Goal: Task Accomplishment & Management: Complete application form

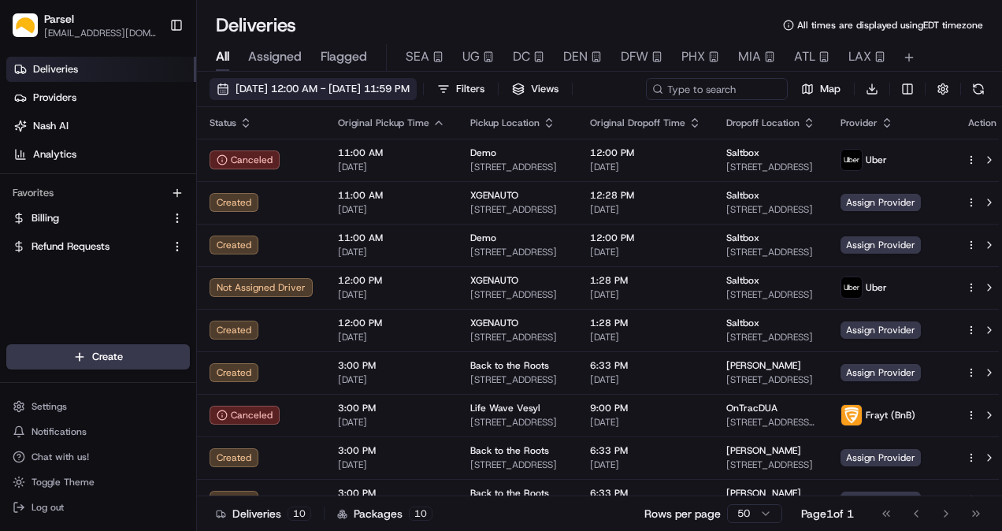
click at [288, 96] on button "[DATE] 12:00 AM - [DATE] 11:59 PM" at bounding box center [313, 89] width 207 height 22
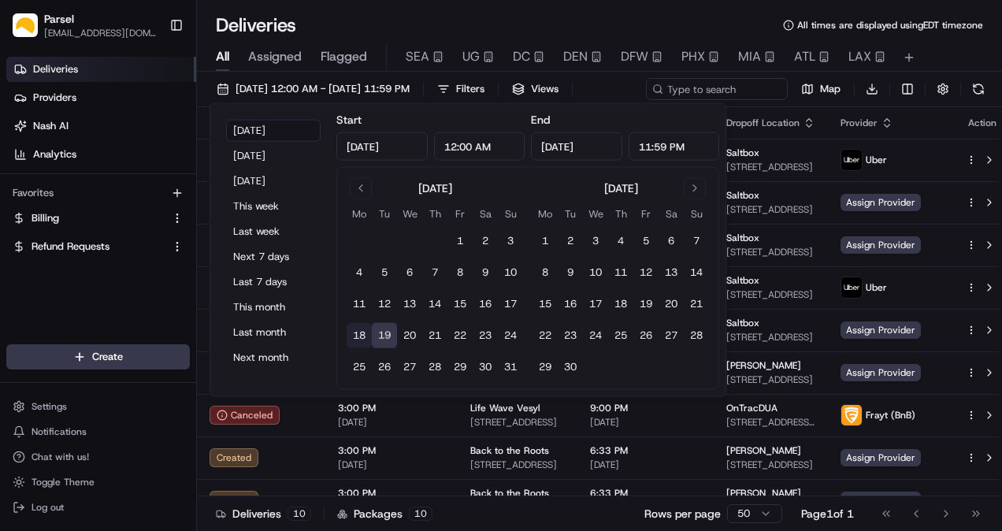
click at [364, 328] on button "18" at bounding box center [359, 335] width 25 height 25
type input "[DATE]"
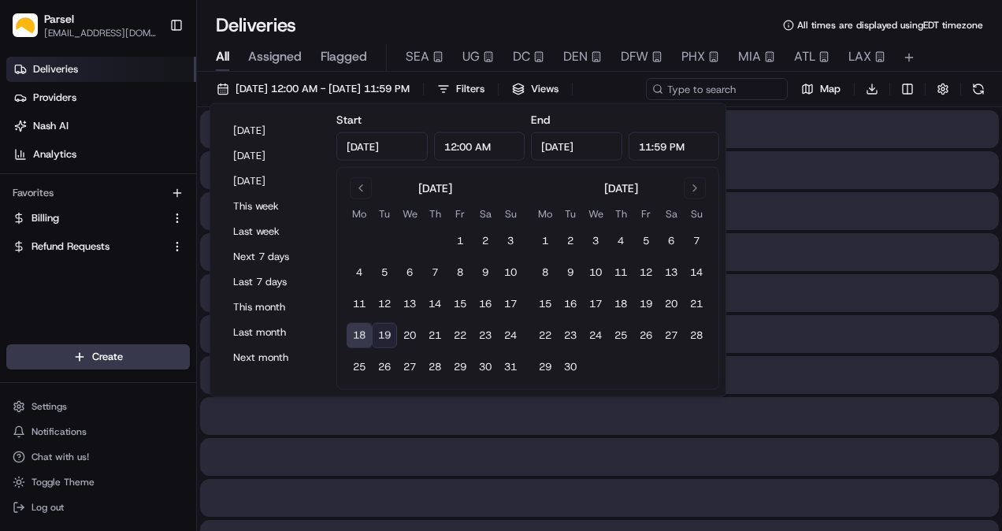
click at [364, 328] on button "18" at bounding box center [359, 335] width 25 height 25
click at [358, 29] on div "Deliveries All times are displayed using EDT timezone" at bounding box center [599, 25] width 805 height 25
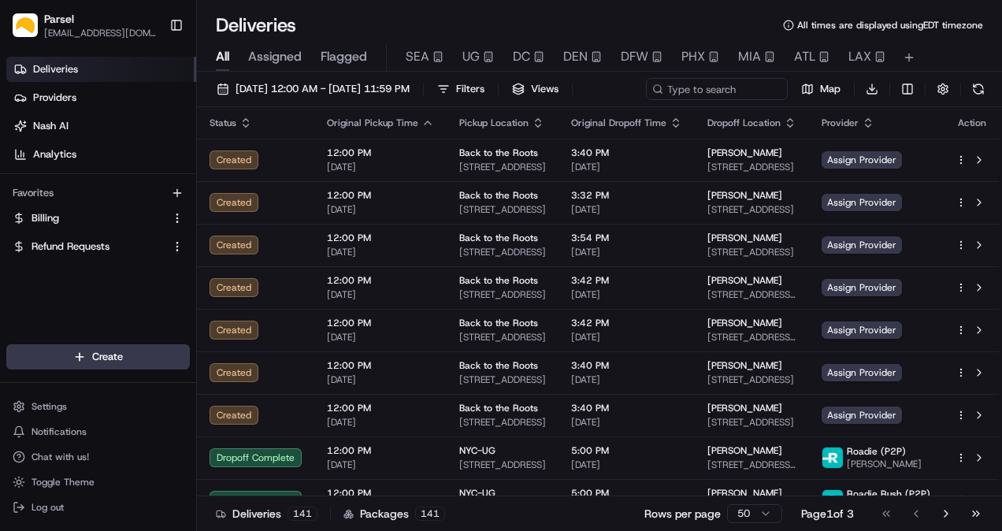
click at [280, 52] on span "Assigned" at bounding box center [275, 56] width 54 height 19
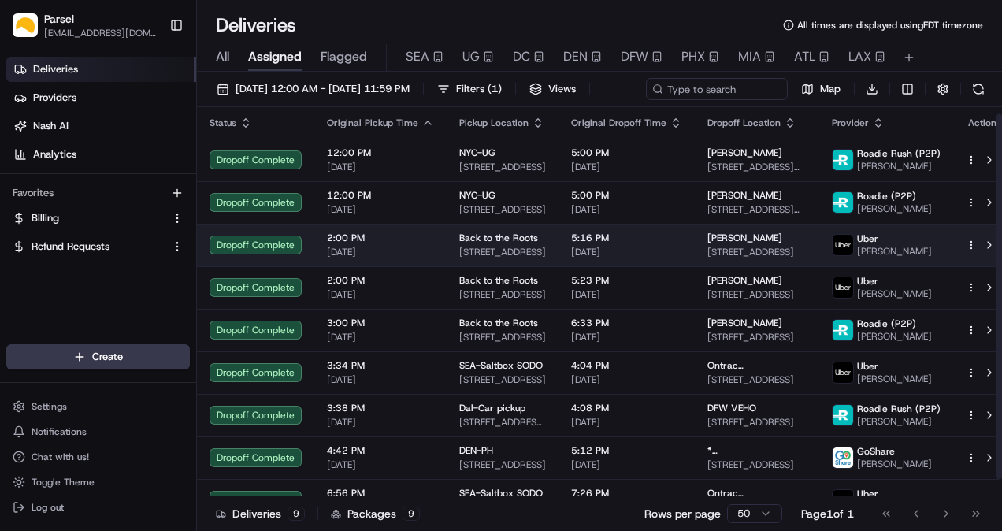
scroll to position [25, 0]
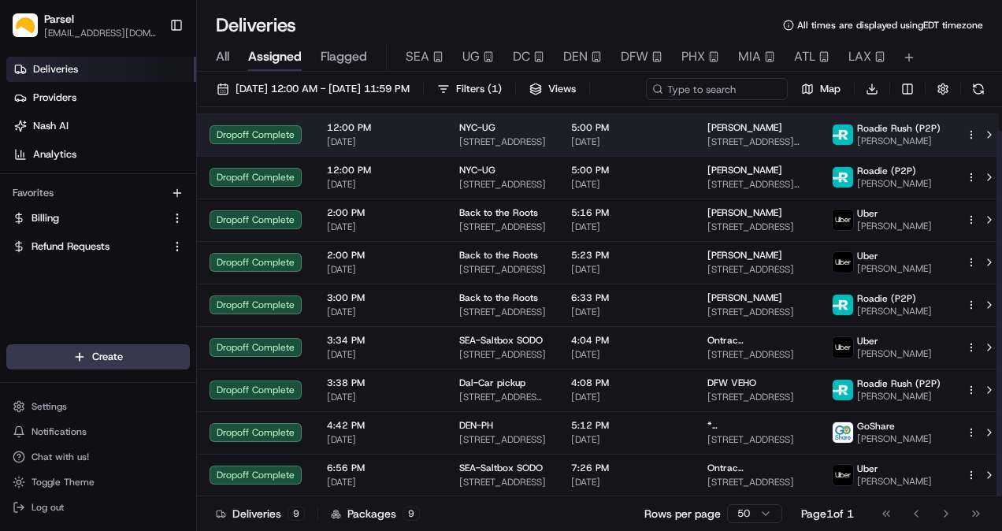
click at [551, 156] on td "NYC-UG [STREET_ADDRESS]" at bounding box center [503, 134] width 112 height 43
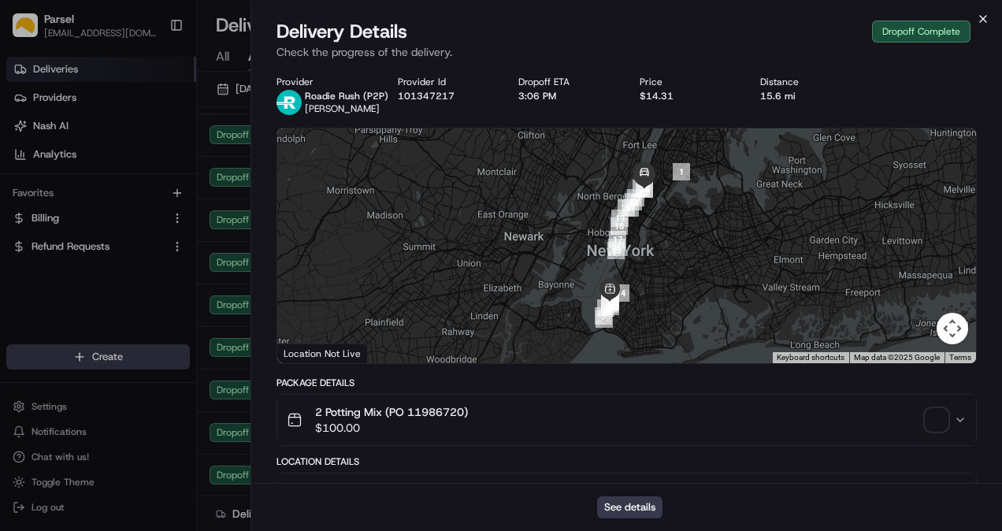
drag, startPoint x: 978, startPoint y: 9, endPoint x: 986, endPoint y: 17, distance: 11.2
click at [982, 10] on div "Close Delivery Details Dropoff Complete Check the progress of the delivery. Pro…" at bounding box center [627, 265] width 752 height 531
click at [986, 17] on icon "button" at bounding box center [983, 19] width 13 height 13
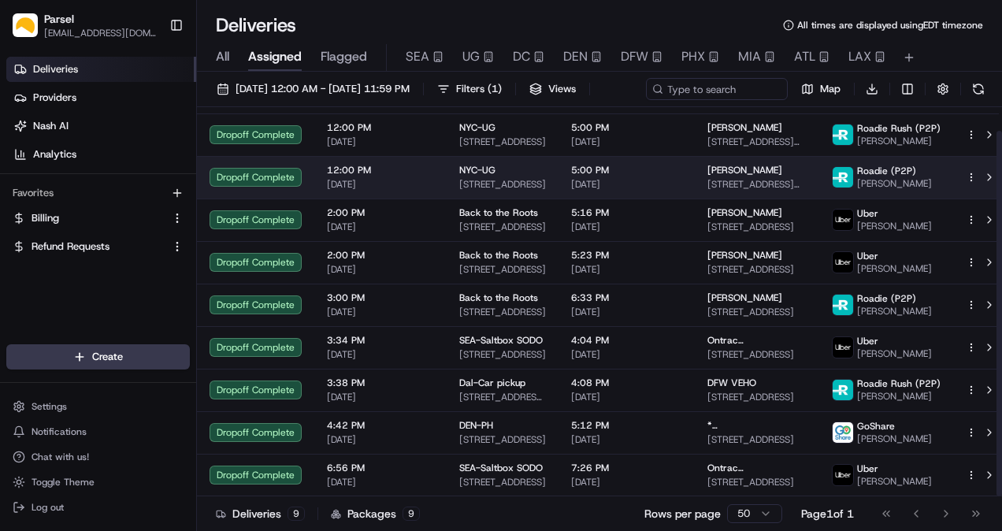
click at [611, 176] on span "5:00 PM" at bounding box center [626, 170] width 111 height 13
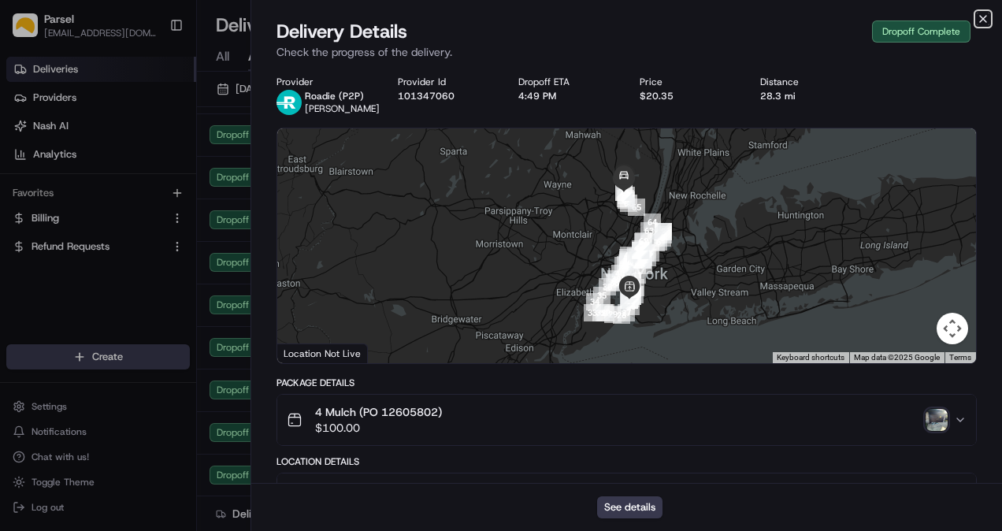
click at [985, 17] on icon "button" at bounding box center [983, 19] width 13 height 13
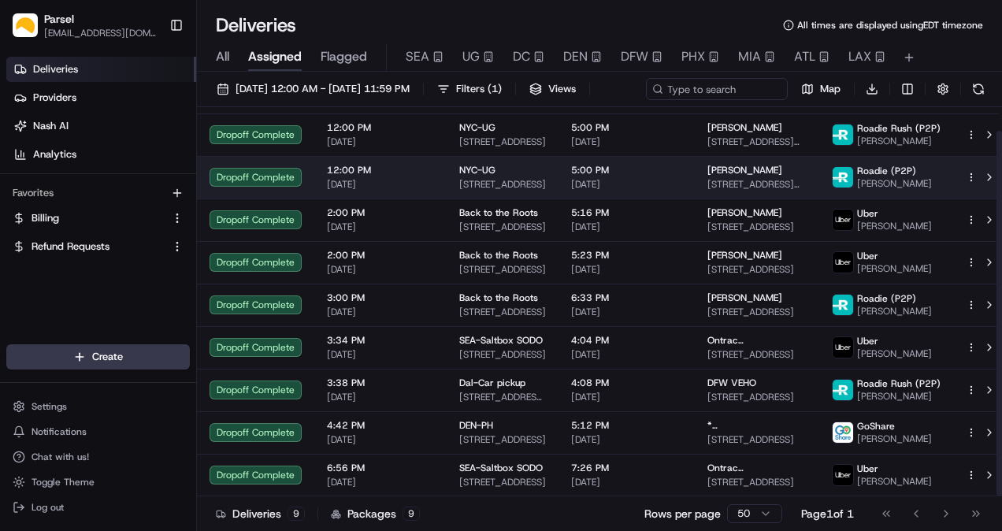
click at [778, 176] on span "[PERSON_NAME]" at bounding box center [744, 170] width 75 height 13
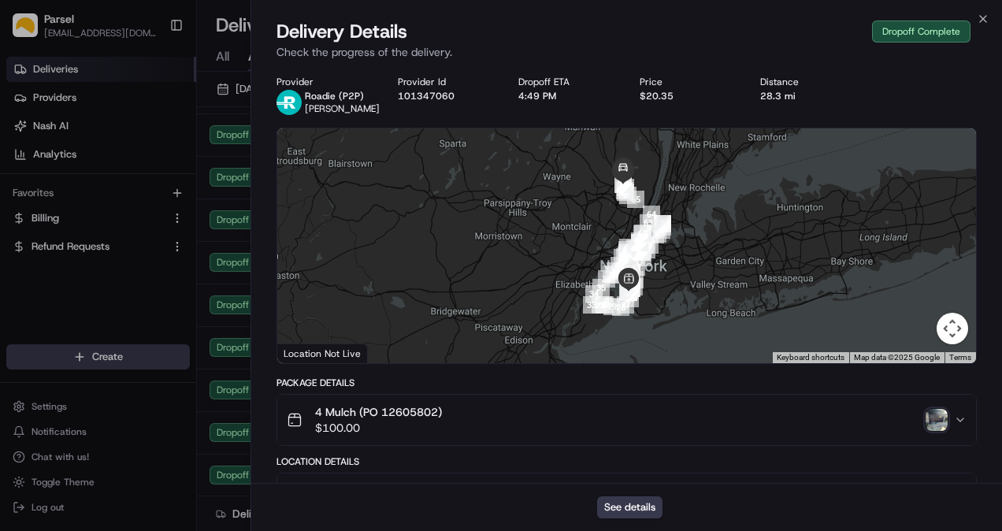
click at [934, 432] on div "4 Mulch (PO 12605802) $100.00" at bounding box center [620, 420] width 667 height 32
click at [944, 414] on img "button" at bounding box center [937, 420] width 22 height 22
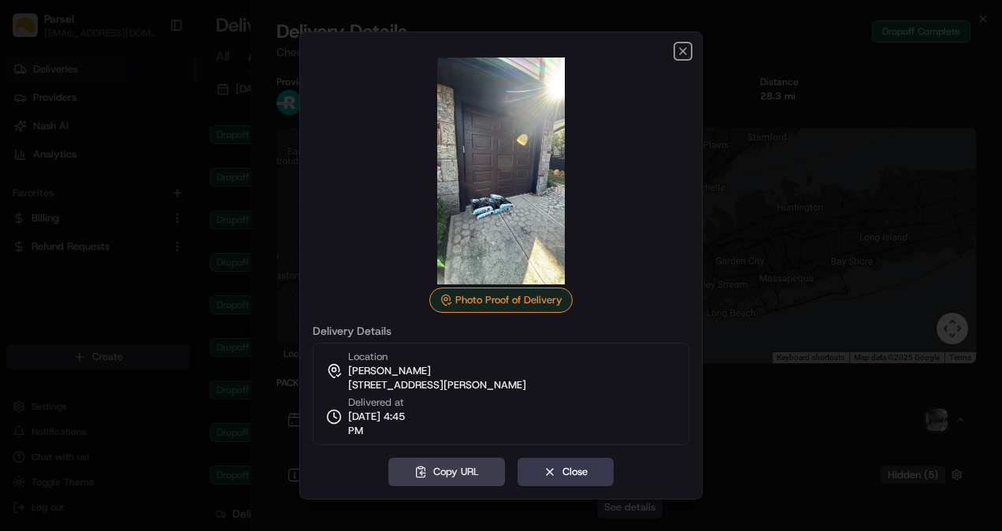
click at [685, 49] on icon "button" at bounding box center [683, 51] width 6 height 6
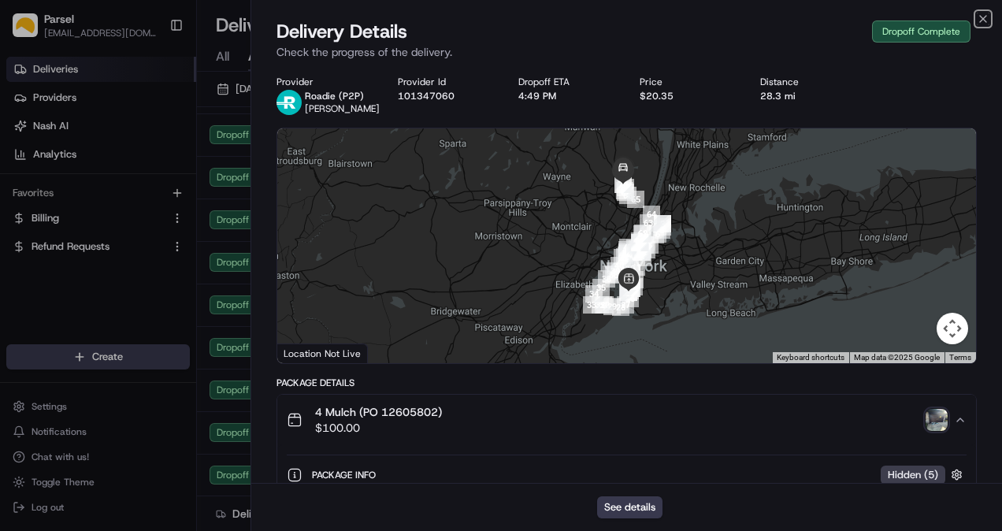
click at [982, 13] on icon "button" at bounding box center [983, 19] width 13 height 13
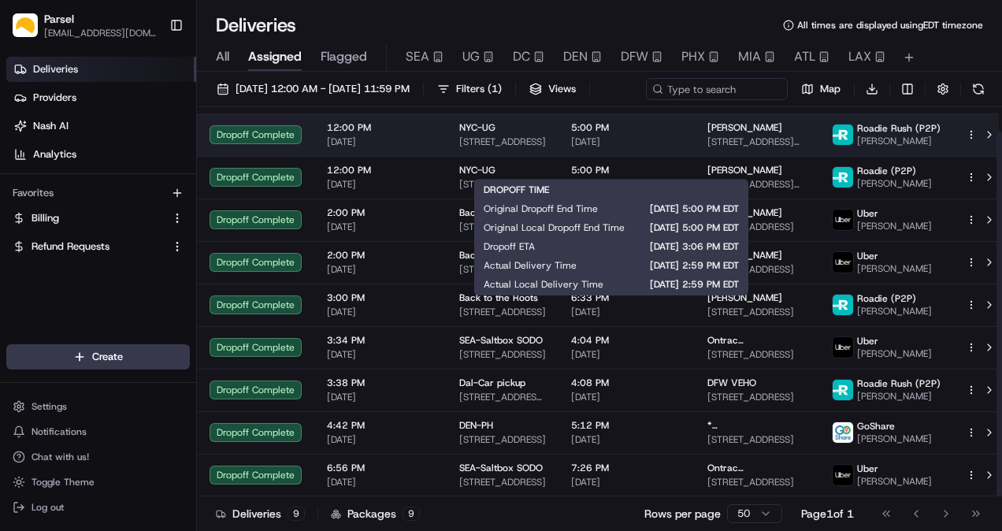
click at [621, 148] on div "5:00 PM [DATE]" at bounding box center [626, 134] width 111 height 27
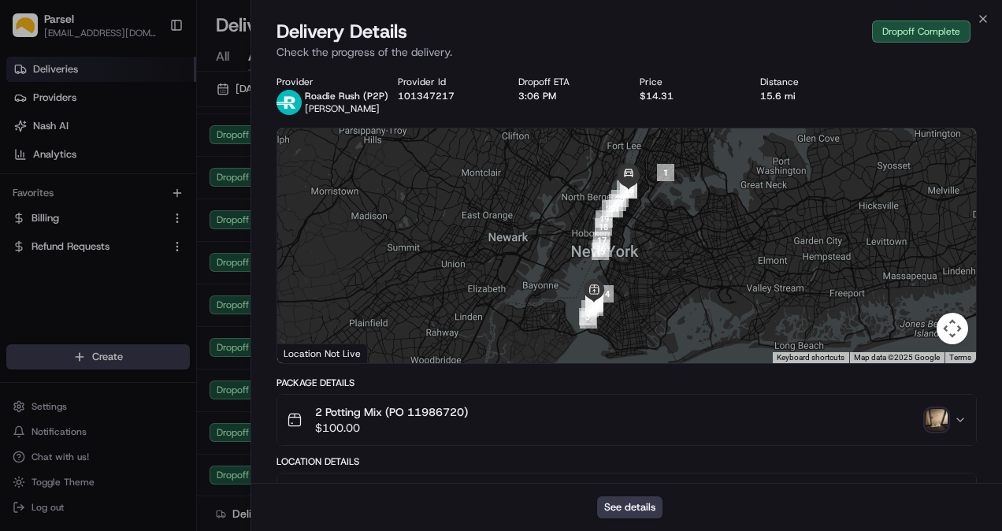
click at [937, 418] on img "button" at bounding box center [937, 420] width 22 height 22
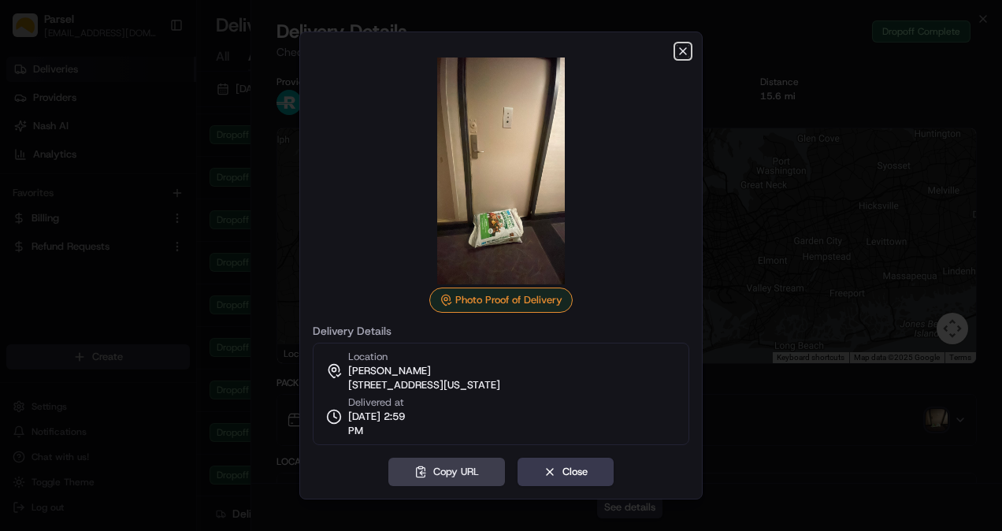
click at [683, 46] on icon "button" at bounding box center [683, 51] width 13 height 13
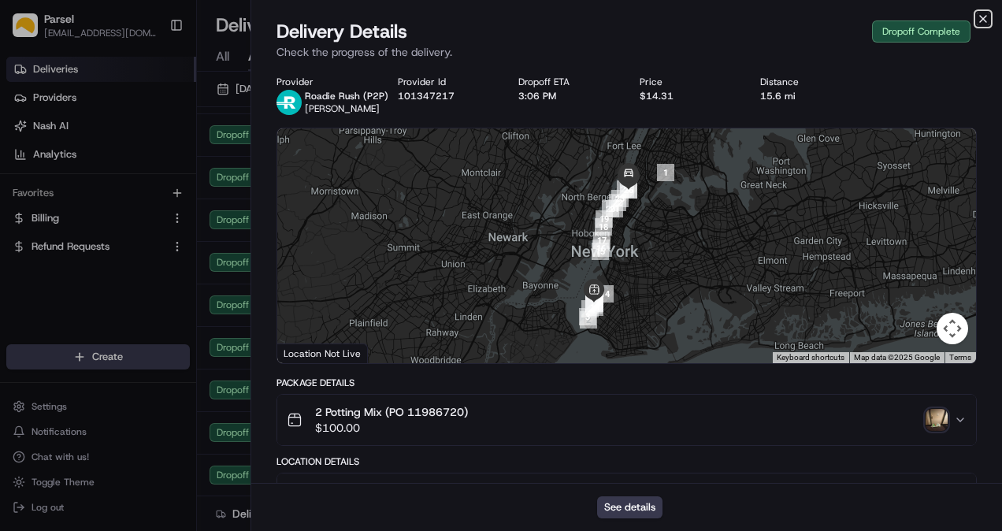
click at [980, 18] on icon "button" at bounding box center [983, 19] width 13 height 13
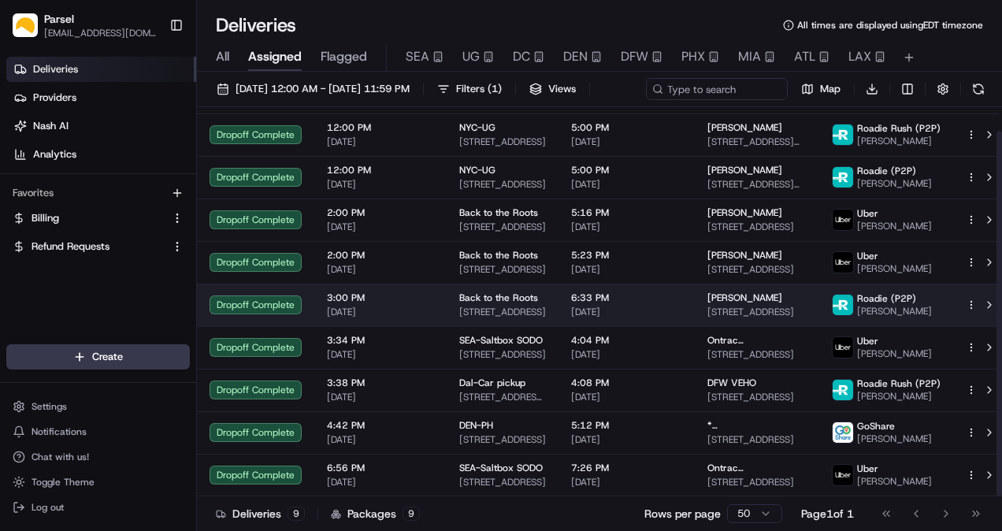
click at [748, 318] on div "[PERSON_NAME] [STREET_ADDRESS]" at bounding box center [756, 304] width 99 height 27
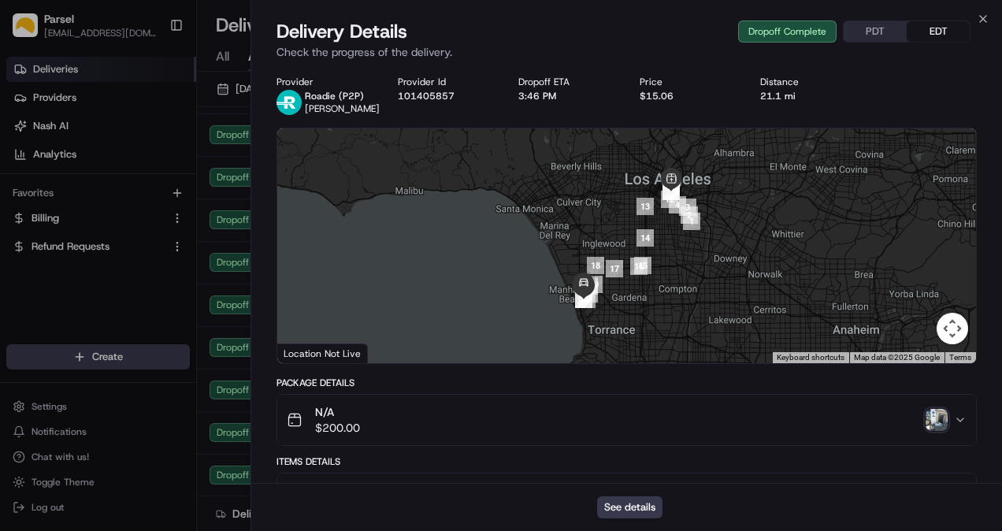
click at [945, 421] on img "button" at bounding box center [937, 420] width 22 height 22
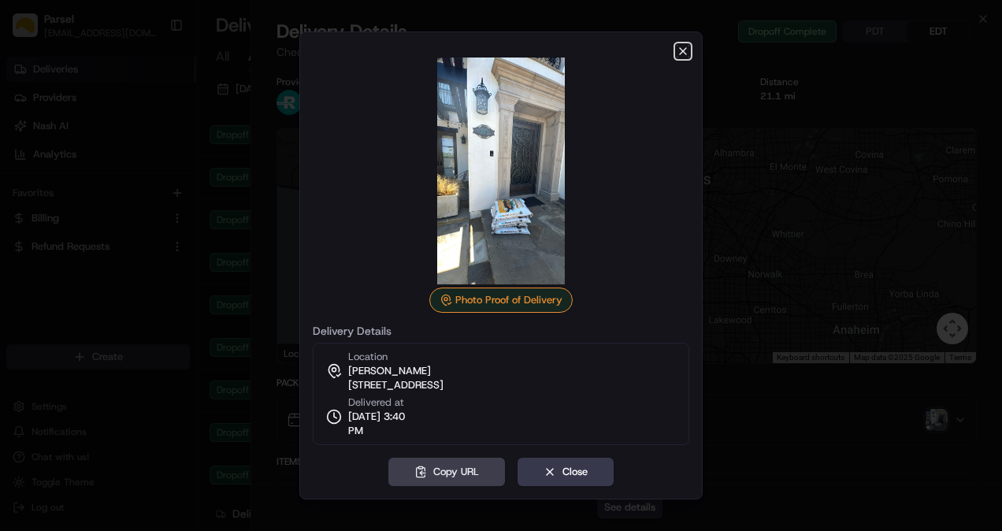
click at [678, 49] on icon "button" at bounding box center [683, 51] width 13 height 13
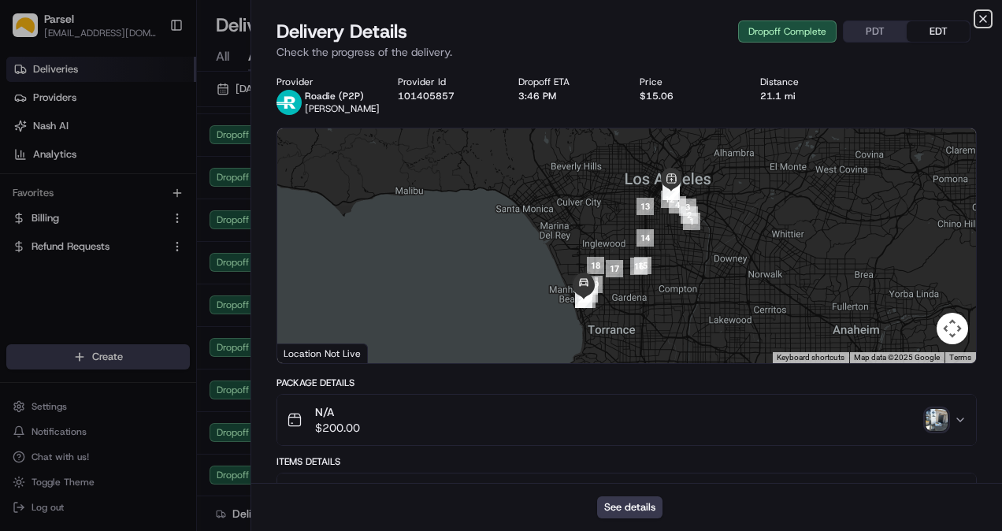
click at [986, 19] on icon "button" at bounding box center [983, 19] width 13 height 13
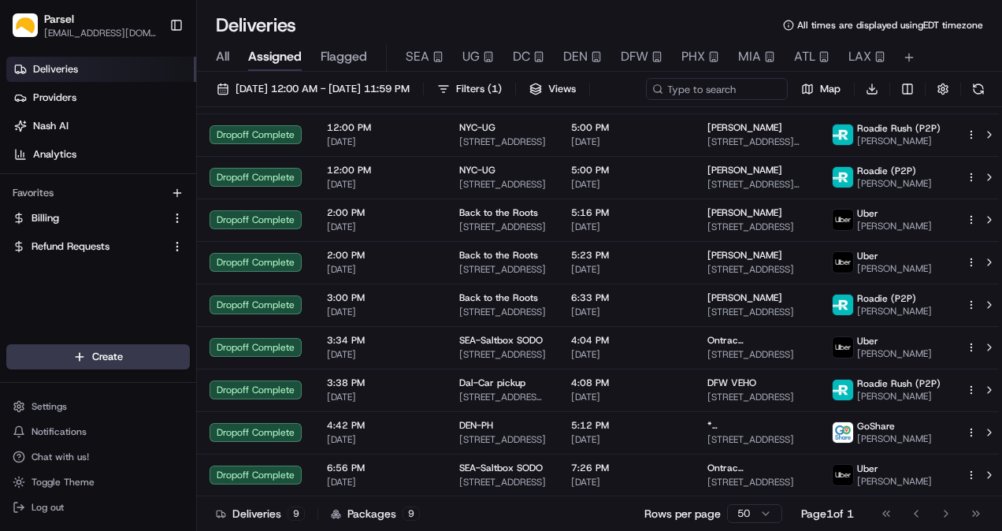
click at [175, 28] on button "Toggle Sidebar" at bounding box center [176, 25] width 27 height 27
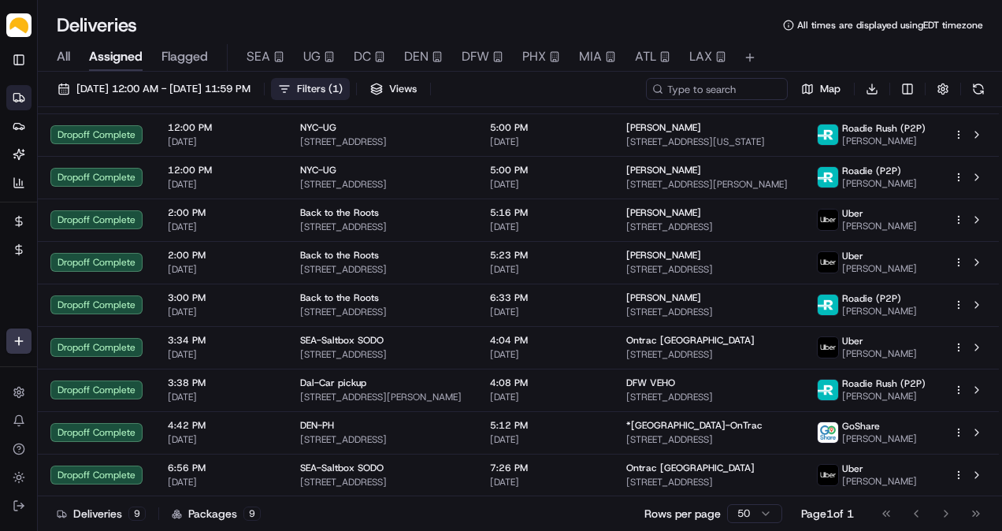
click at [343, 82] on span "Filters ( 1 )" at bounding box center [320, 89] width 46 height 14
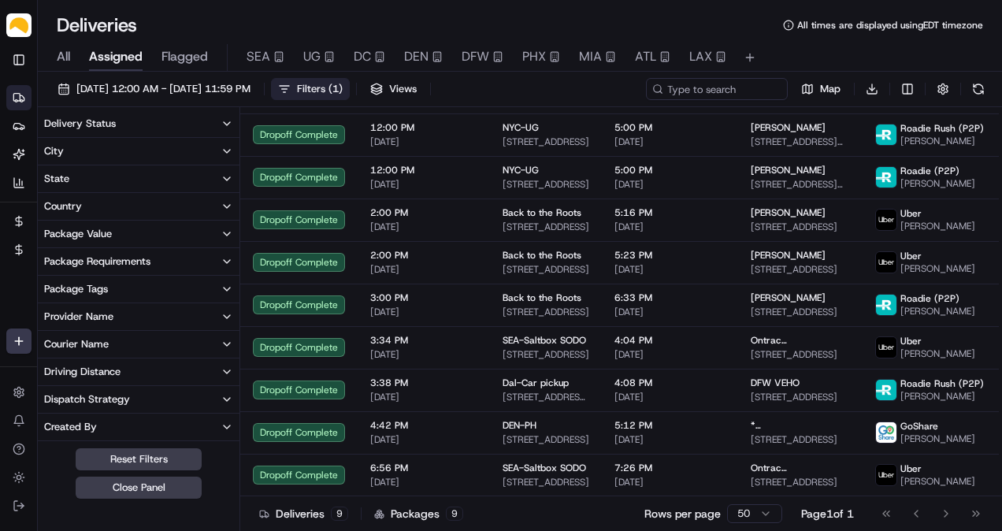
click at [136, 121] on button "Delivery Status" at bounding box center [139, 123] width 202 height 27
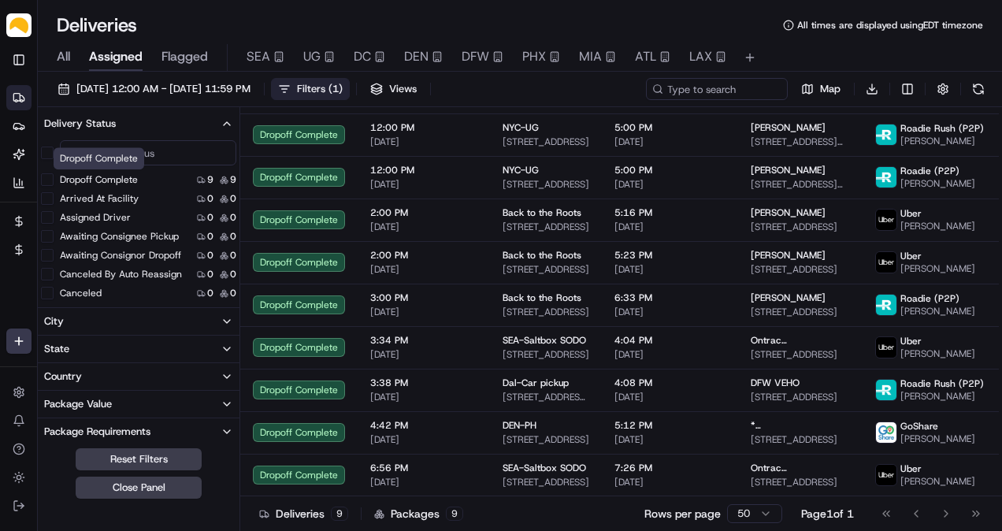
click at [63, 174] on label "Dropoff Complete" at bounding box center [99, 179] width 78 height 13
click at [54, 174] on button "Dropoff Complete" at bounding box center [47, 179] width 13 height 13
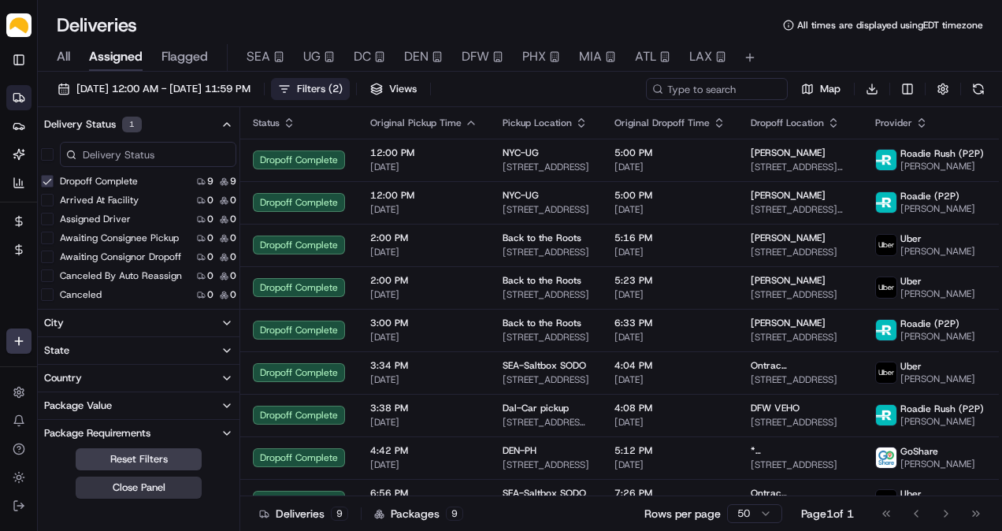
click at [143, 490] on button "Close Panel" at bounding box center [139, 488] width 126 height 22
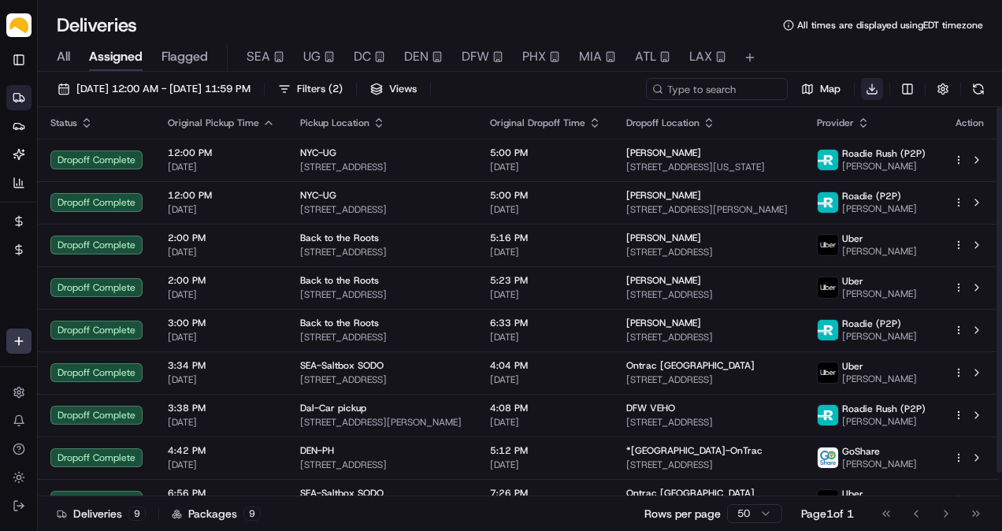
click at [878, 90] on html "Parsel [EMAIL_ADDRESS][PERSON_NAME][DOMAIN_NAME] Toggle Sidebar Deliveries Prov…" at bounding box center [501, 265] width 1002 height 531
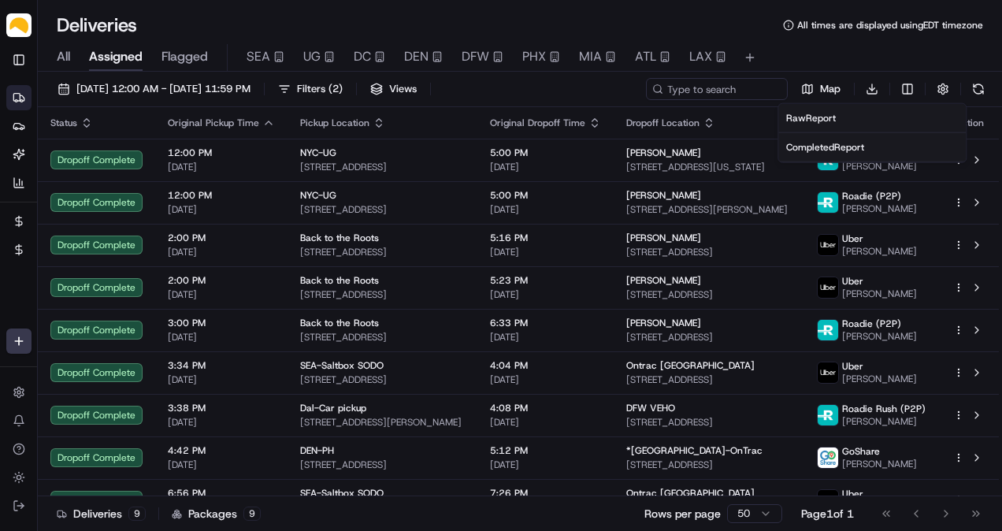
click at [830, 148] on span "Completed Report" at bounding box center [825, 147] width 78 height 13
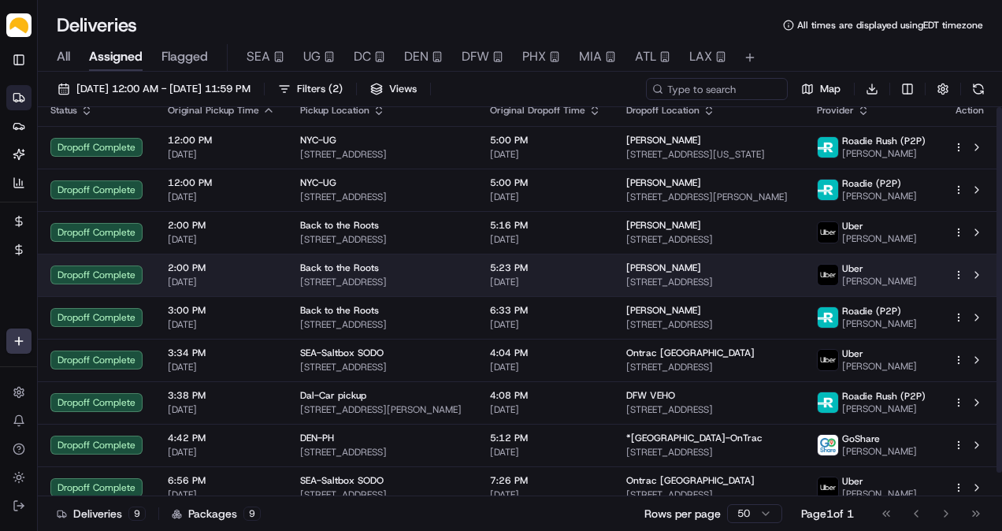
scroll to position [25, 0]
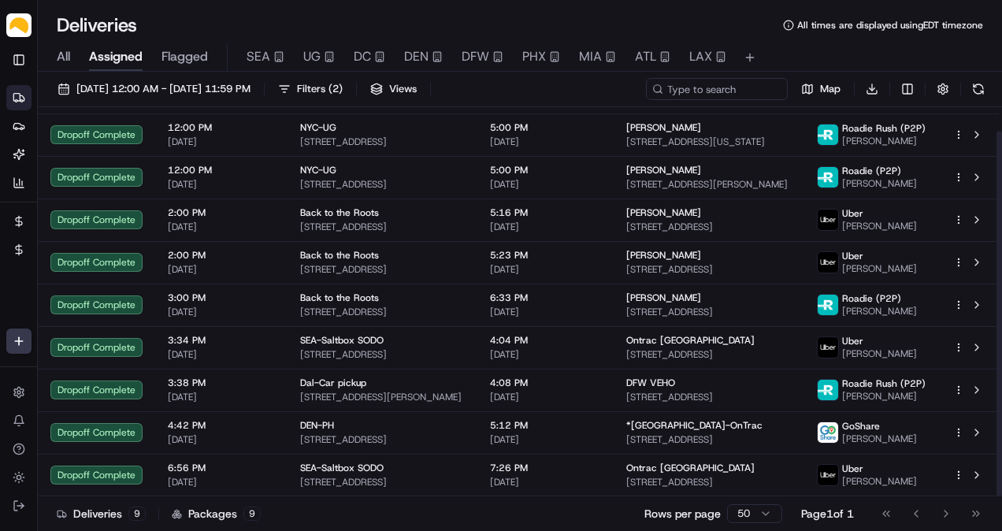
click at [546, 530] on html "Parsel [EMAIL_ADDRESS][PERSON_NAME][DOMAIN_NAME] Toggle Sidebar Deliveries Prov…" at bounding box center [501, 265] width 1002 height 531
click at [17, 340] on html "Parsel [EMAIL_ADDRESS][PERSON_NAME][DOMAIN_NAME] Toggle Sidebar Deliveries Prov…" at bounding box center [501, 265] width 1002 height 531
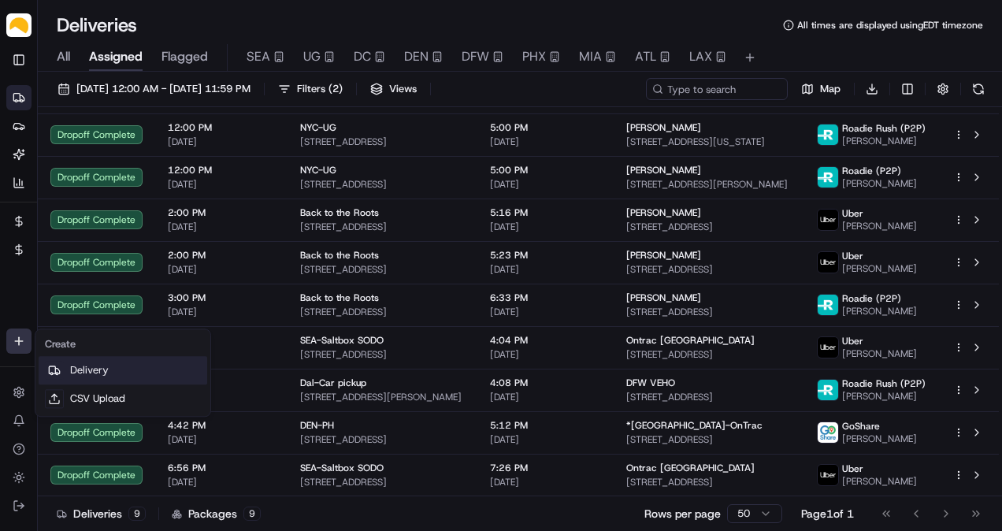
click at [101, 367] on link "Delivery" at bounding box center [123, 370] width 169 height 28
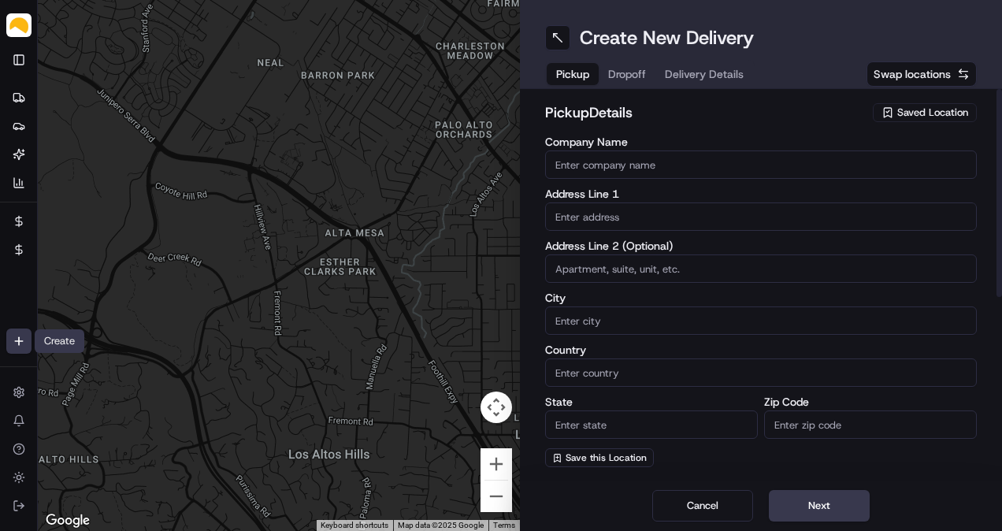
drag, startPoint x: 944, startPoint y: 115, endPoint x: 933, endPoint y: 115, distance: 11.0
click at [943, 115] on span "Saved Location" at bounding box center [932, 113] width 71 height 14
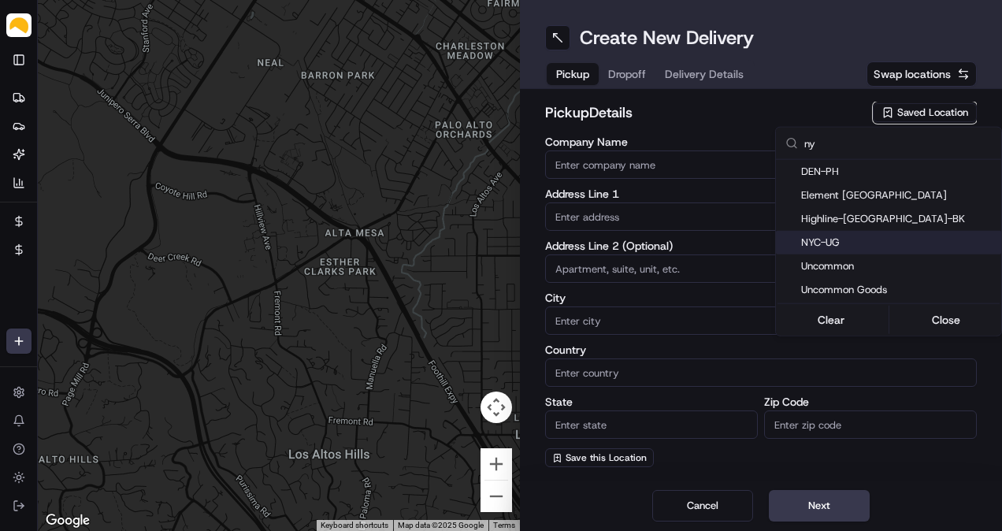
type input "ny"
click at [833, 241] on span "NYC-UG" at bounding box center [898, 243] width 194 height 14
type input "NYC-UG"
type input "[STREET_ADDRESS]"
type input "[GEOGRAPHIC_DATA]"
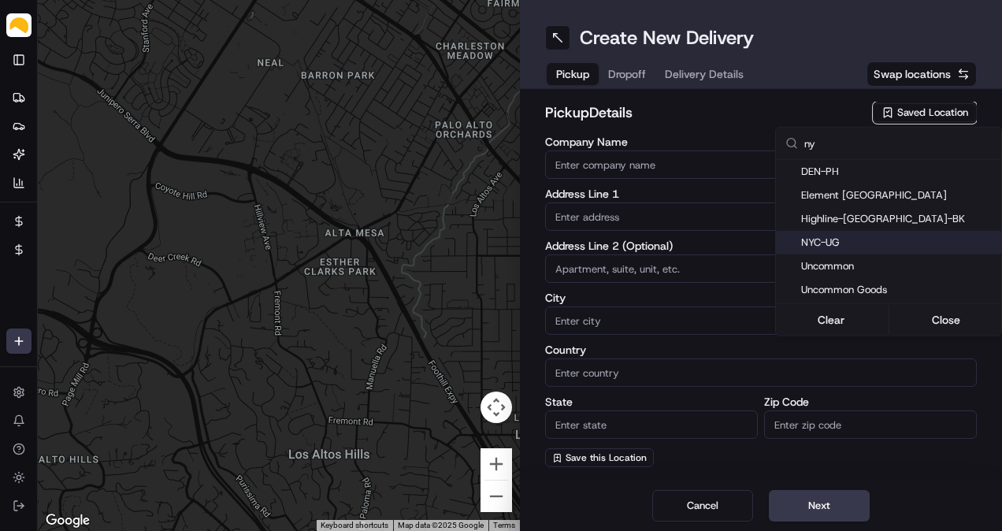
type input "US"
type input "NY"
type input "11220"
type input "[PERSON_NAME]"
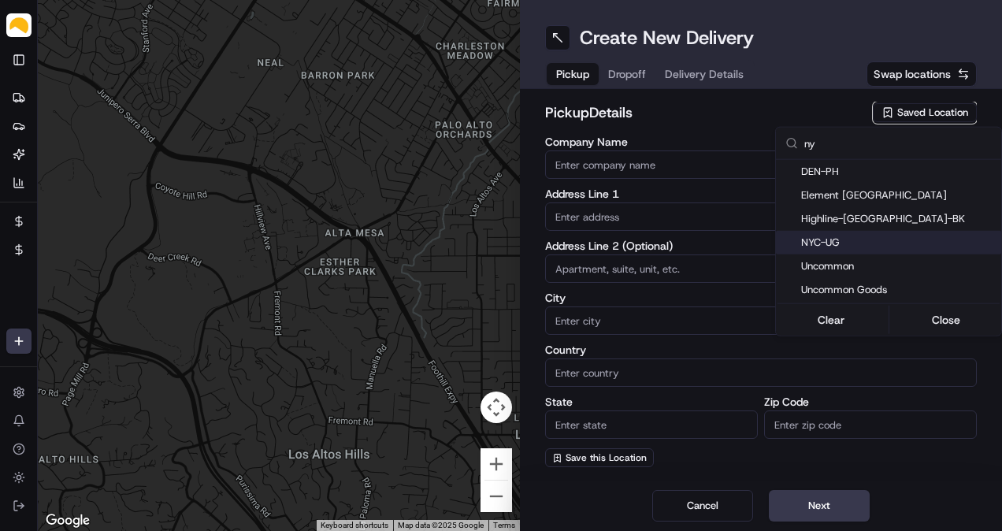
type input "[EMAIL_ADDRESS][DOMAIN_NAME]"
type input "[PHONE_NUMBER]"
type textarea "At [GEOGRAPHIC_DATA], receipts are taken at [GEOGRAPHIC_DATA]. Enter at the tru…"
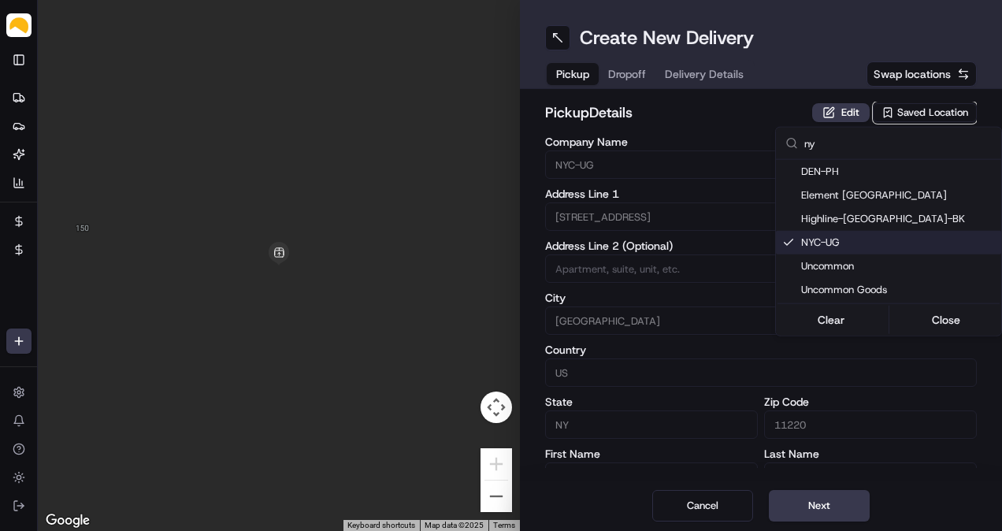
click at [658, 123] on html "Parsel [EMAIL_ADDRESS][PERSON_NAME][DOMAIN_NAME] Toggle Sidebar Deliveries Prov…" at bounding box center [501, 265] width 1002 height 531
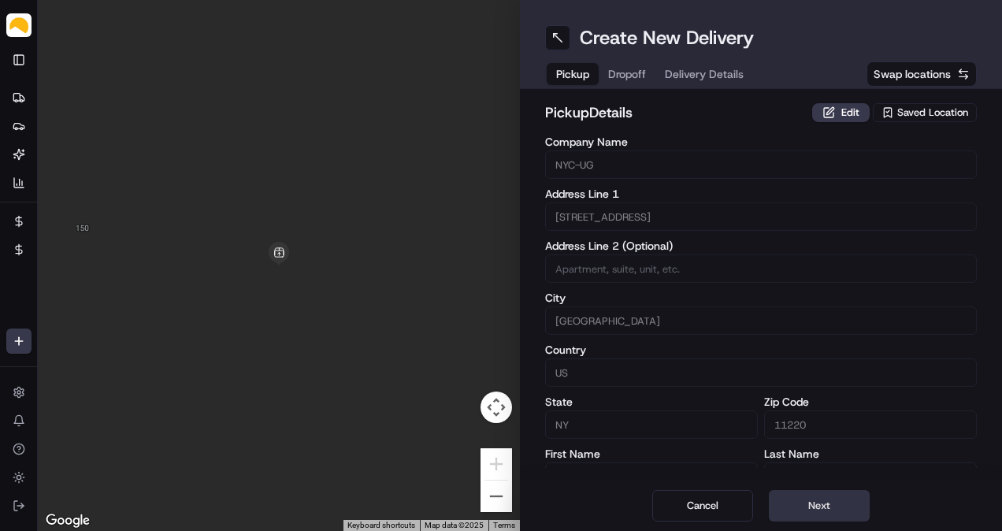
click at [833, 507] on button "Next" at bounding box center [819, 506] width 101 height 32
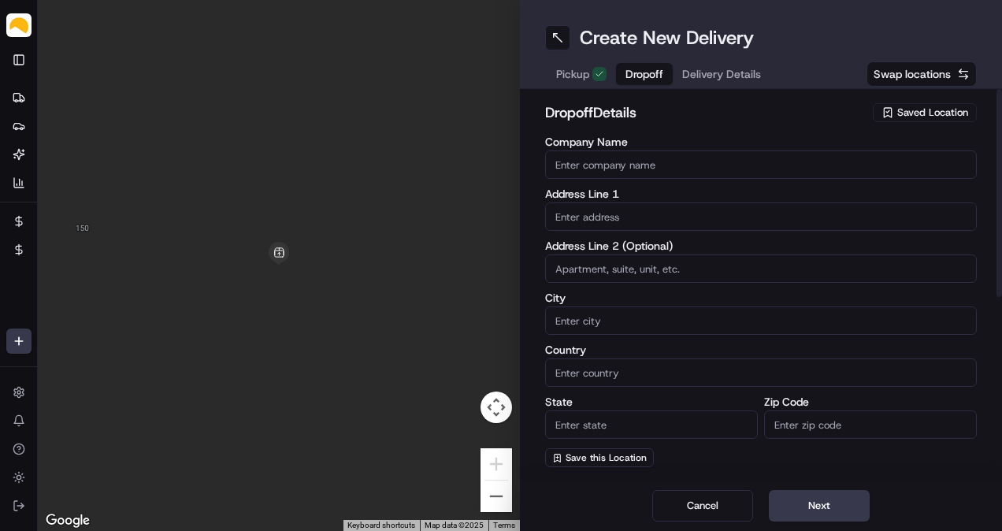
click at [725, 169] on input "Company Name" at bounding box center [761, 164] width 432 height 28
paste input "[PERSON_NAME]"
type input "[PERSON_NAME]"
paste input "[STREET_ADDRESS]"
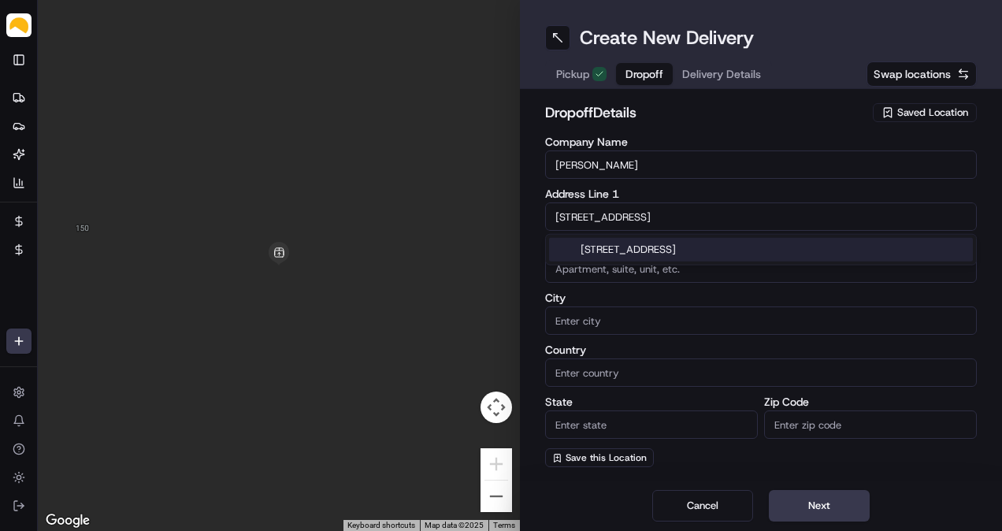
click at [633, 250] on div "[STREET_ADDRESS]" at bounding box center [761, 250] width 424 height 24
type input "[STREET_ADDRESS]"
type input "Bloomfield"
type input "[GEOGRAPHIC_DATA]"
type input "NJ"
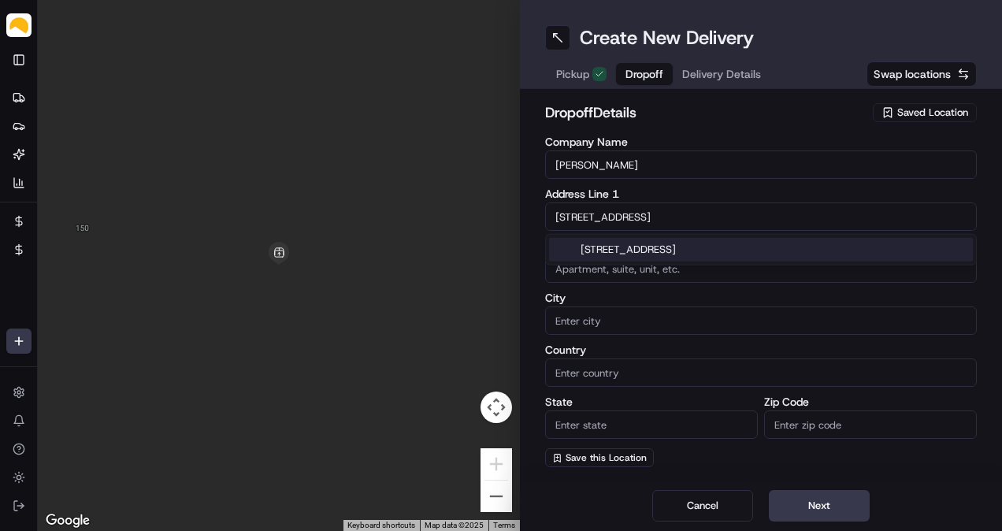
type input "07003"
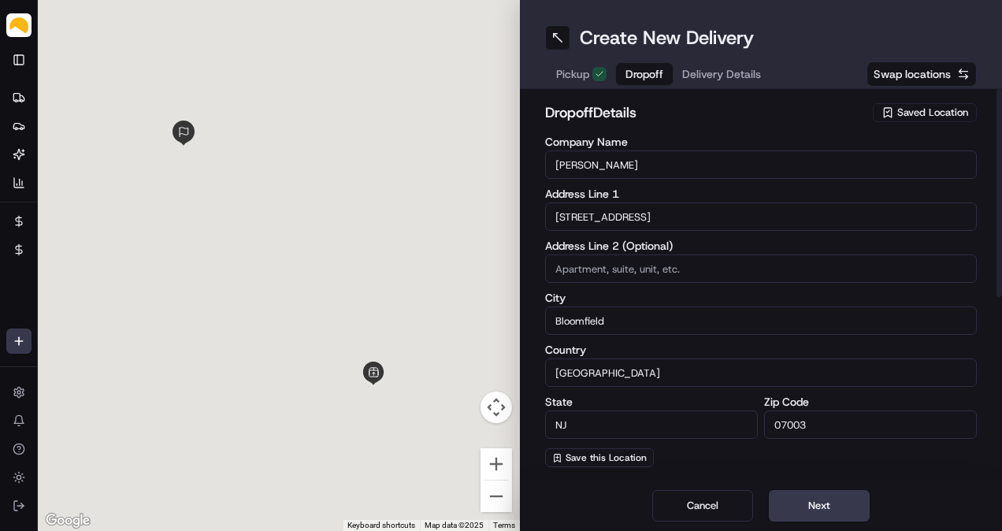
type input "[STREET_ADDRESS]"
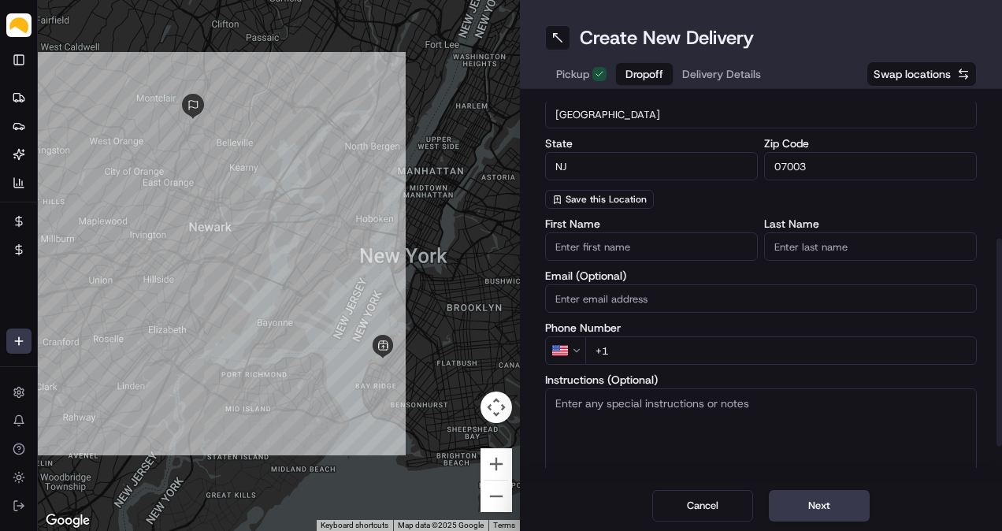
scroll to position [262, 0]
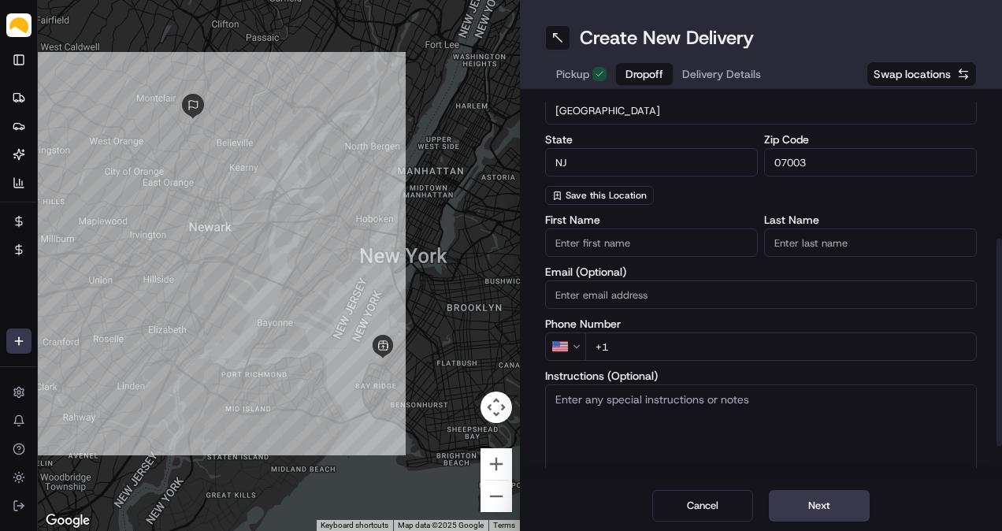
click at [669, 340] on input "+1" at bounding box center [781, 346] width 392 height 28
paste input "[PHONE_NUMBER]"
type input "[PHONE_NUMBER]"
click at [710, 323] on label "Phone Number" at bounding box center [761, 323] width 432 height 11
click at [857, 510] on button "Next" at bounding box center [819, 506] width 101 height 32
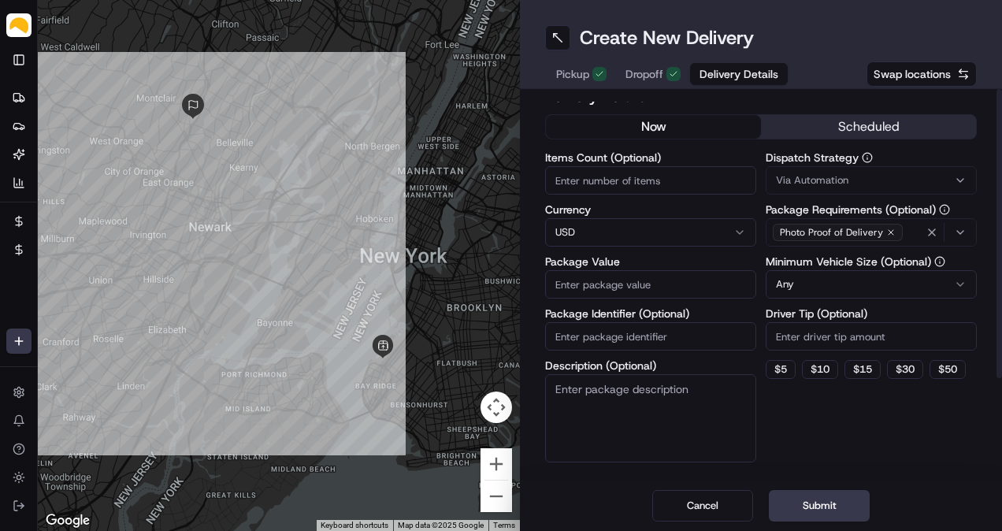
scroll to position [0, 0]
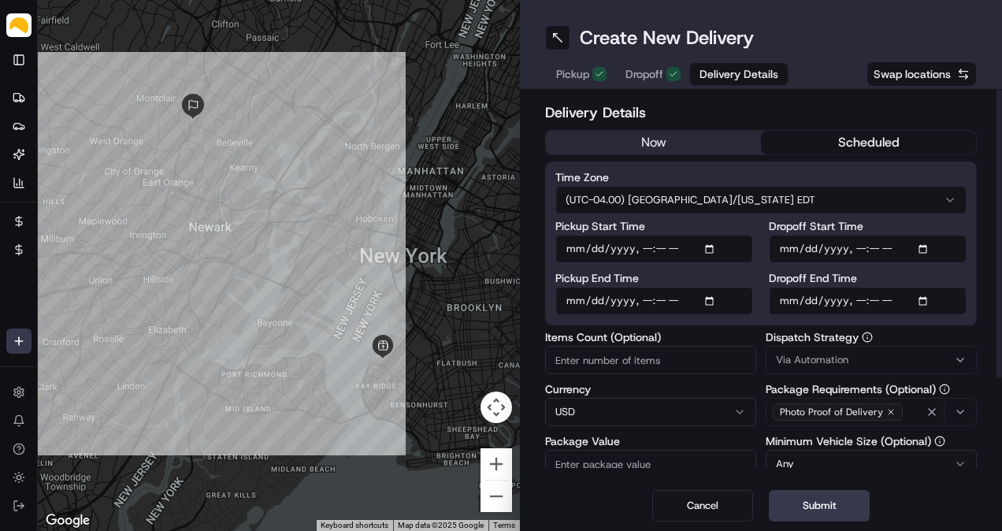
click at [859, 145] on button "scheduled" at bounding box center [868, 143] width 215 height 24
click at [711, 246] on input "Pickup Start Time" at bounding box center [654, 249] width 198 height 28
click at [644, 252] on input "Pickup Start Time" at bounding box center [654, 249] width 198 height 28
type input "[DATE]T12:00"
click at [708, 299] on input "Pickup End Time" at bounding box center [654, 301] width 198 height 28
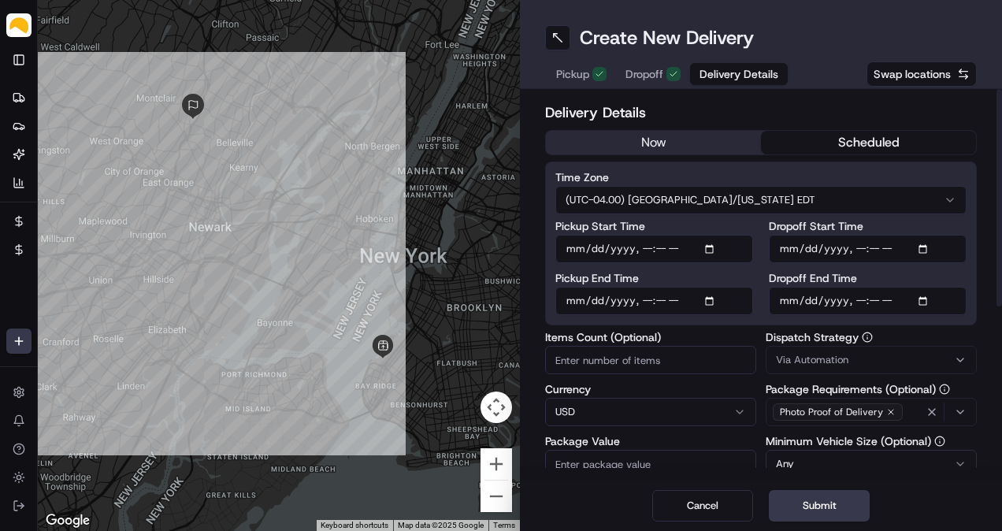
click at [646, 299] on input "Pickup End Time" at bounding box center [654, 301] width 198 height 28
type input "[DATE]T15:00"
click at [928, 301] on input "Dropoff End Time" at bounding box center [868, 301] width 198 height 28
click at [861, 315] on div "Time Zone (UTC-04.00) [GEOGRAPHIC_DATA]/[US_STATE] EDT Pickup Start Time Pickup…" at bounding box center [761, 243] width 432 height 164
click at [860, 295] on input "Dropoff End Time" at bounding box center [868, 301] width 198 height 28
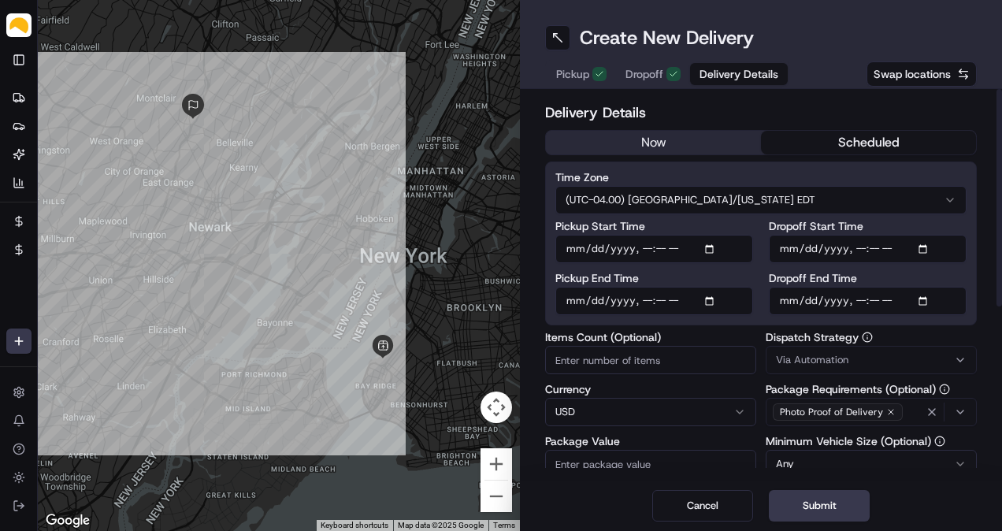
type input "[DATE]T17:00"
click at [641, 356] on input "Items Count (Optional)" at bounding box center [650, 360] width 211 height 28
type input "7"
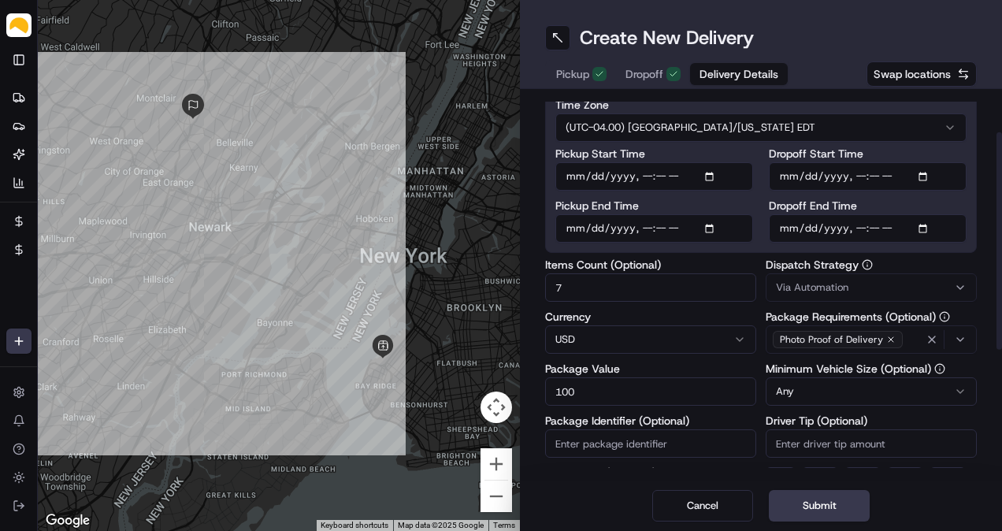
type input "100"
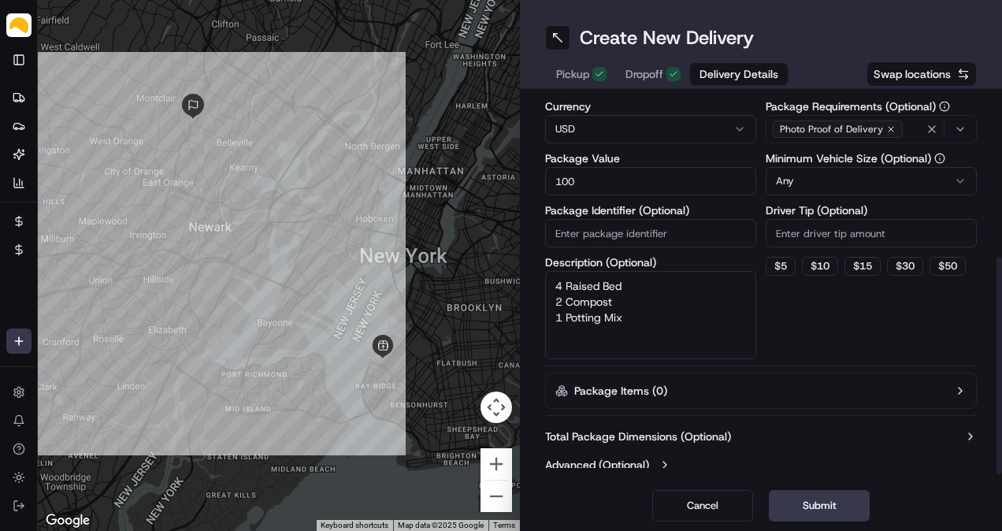
click at [676, 287] on textarea "4 Raised Bed 2 Compost 1 Potting Mix" at bounding box center [650, 315] width 211 height 88
type textarea "4 Raised Bed 2 Compost 1 Potting Mix"
click at [703, 429] on label "Total Package Dimensions (Optional)" at bounding box center [638, 437] width 186 height 16
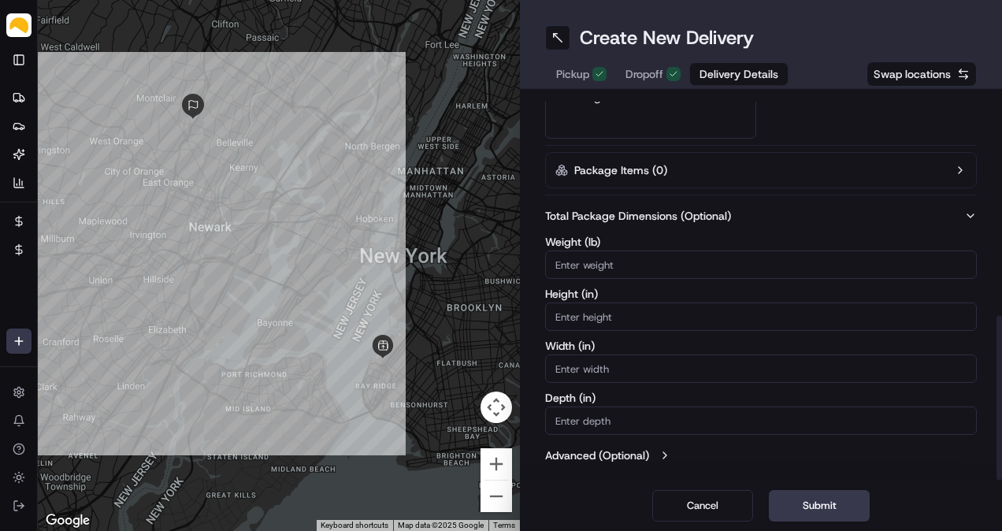
click at [681, 268] on input "Weight ( lb )" at bounding box center [761, 265] width 432 height 28
type input "30"
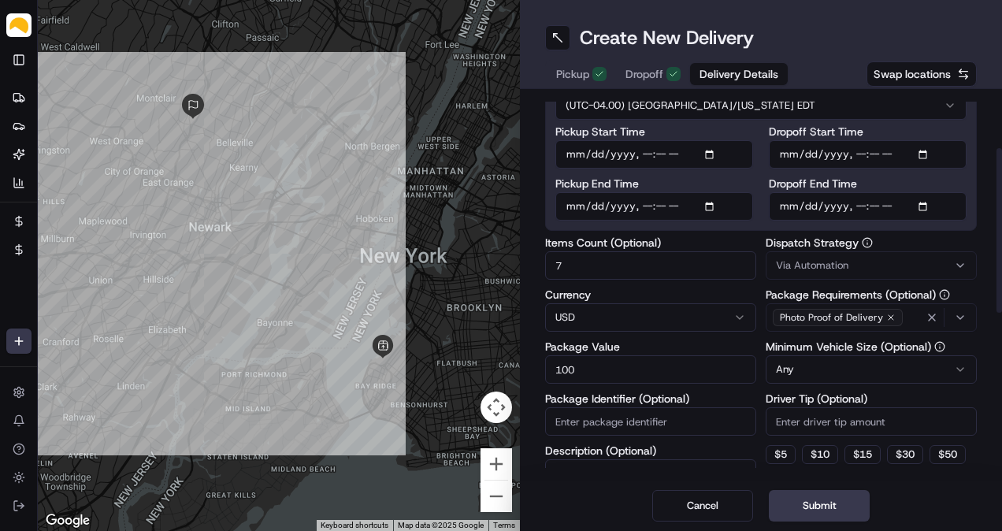
scroll to position [131, 0]
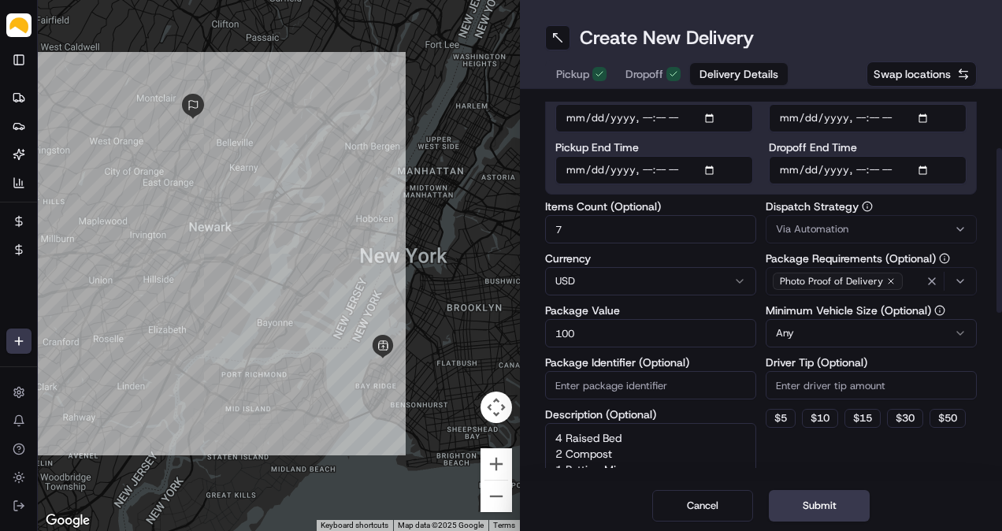
drag, startPoint x: 794, startPoint y: 507, endPoint x: 786, endPoint y: 509, distance: 8.0
click at [792, 507] on button "Submit" at bounding box center [819, 506] width 101 height 32
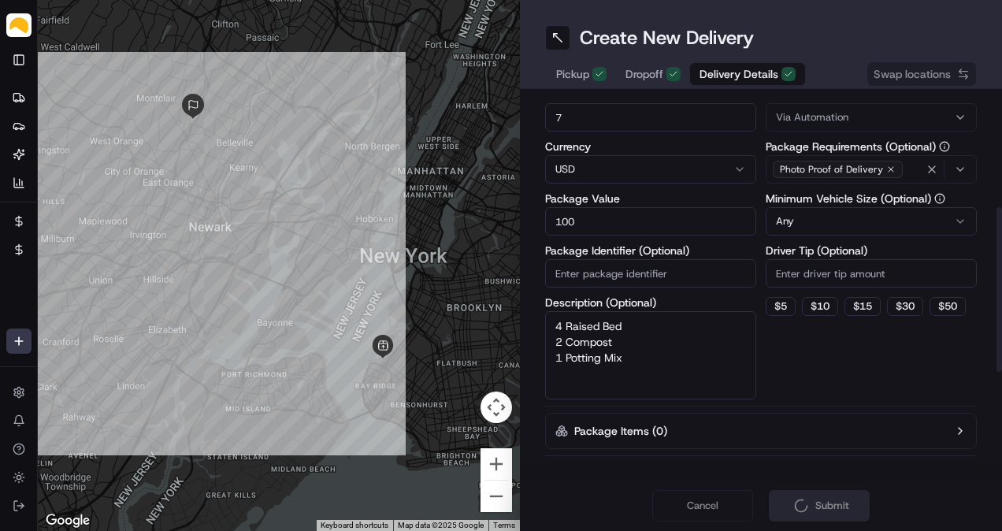
scroll to position [262, 0]
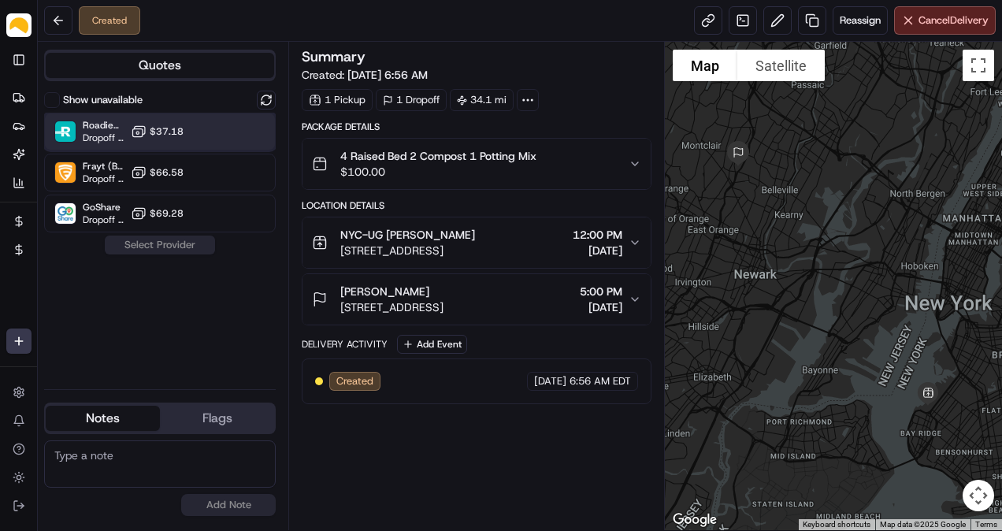
click at [206, 130] on div "Roadie (P2P) Dropoff ETA - $37.18" at bounding box center [160, 132] width 232 height 38
click at [174, 241] on button "Assign Provider" at bounding box center [160, 245] width 112 height 19
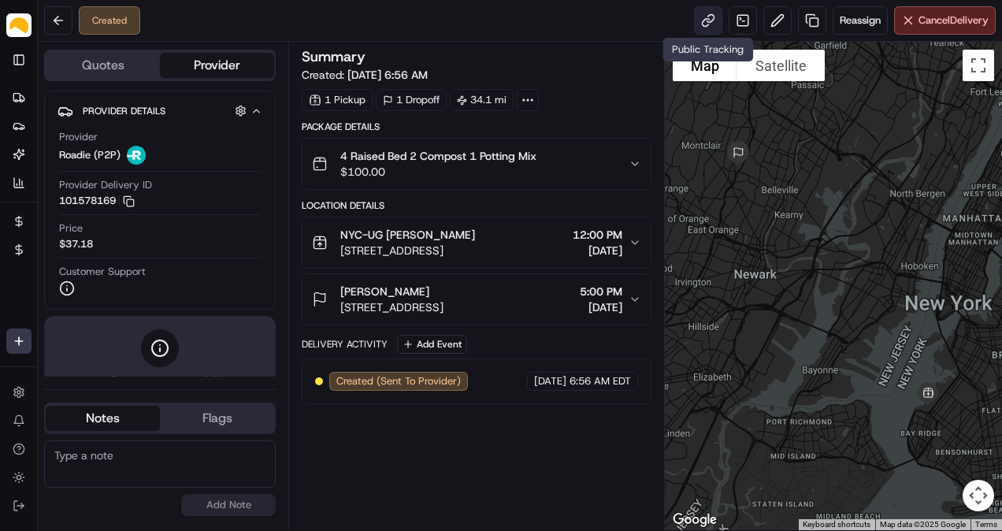
click at [711, 24] on link at bounding box center [708, 20] width 28 height 28
click at [13, 101] on icon at bounding box center [19, 97] width 13 height 13
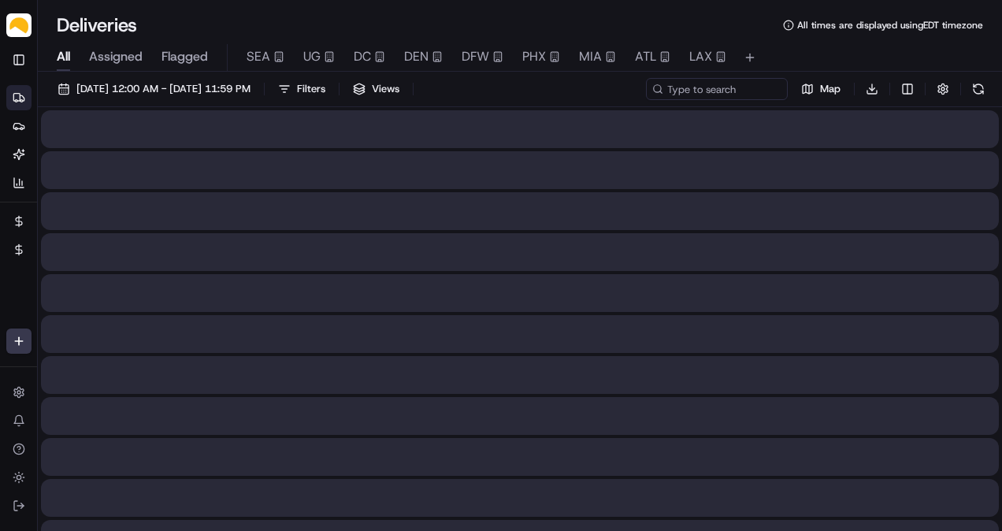
click at [66, 54] on span "All" at bounding box center [63, 56] width 13 height 19
click at [101, 61] on span "Assigned" at bounding box center [116, 56] width 54 height 19
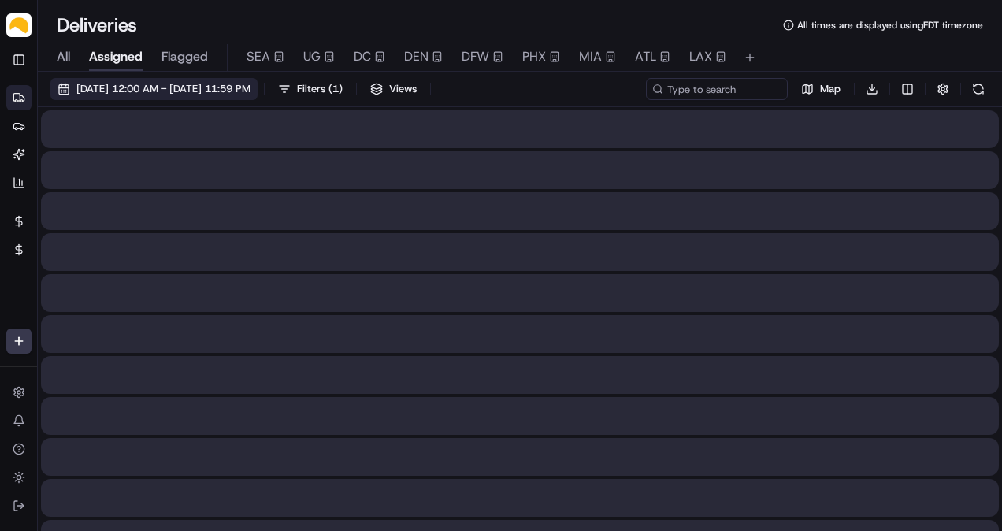
click at [124, 91] on span "[DATE] 12:00 AM - [DATE] 11:59 PM" at bounding box center [163, 89] width 174 height 14
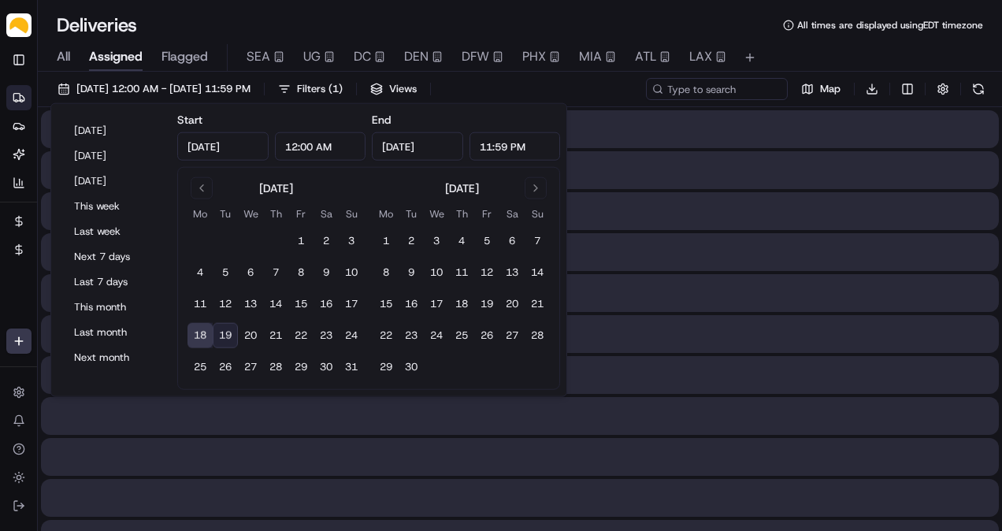
click at [236, 331] on button "19" at bounding box center [225, 335] width 25 height 25
type input "[DATE]"
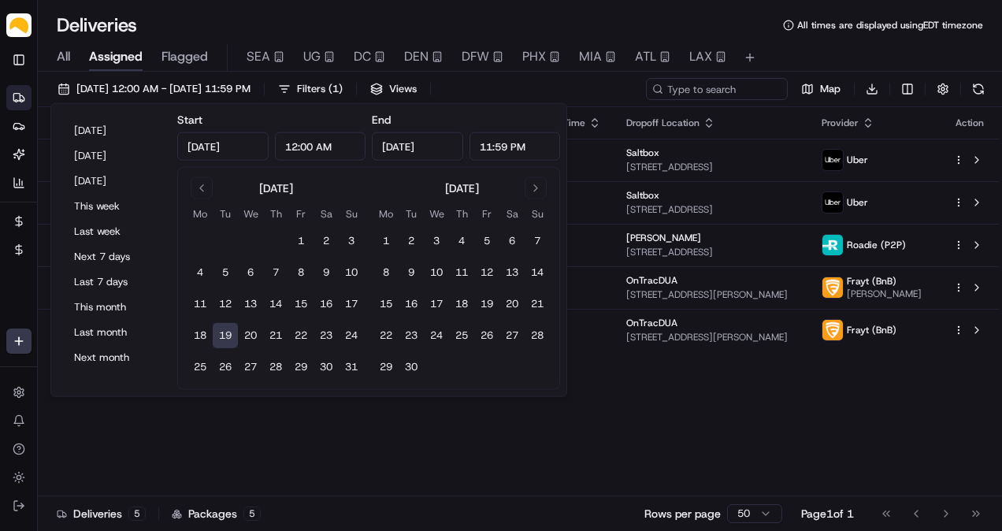
click at [199, 32] on div "Deliveries All times are displayed using EDT timezone" at bounding box center [520, 25] width 964 height 25
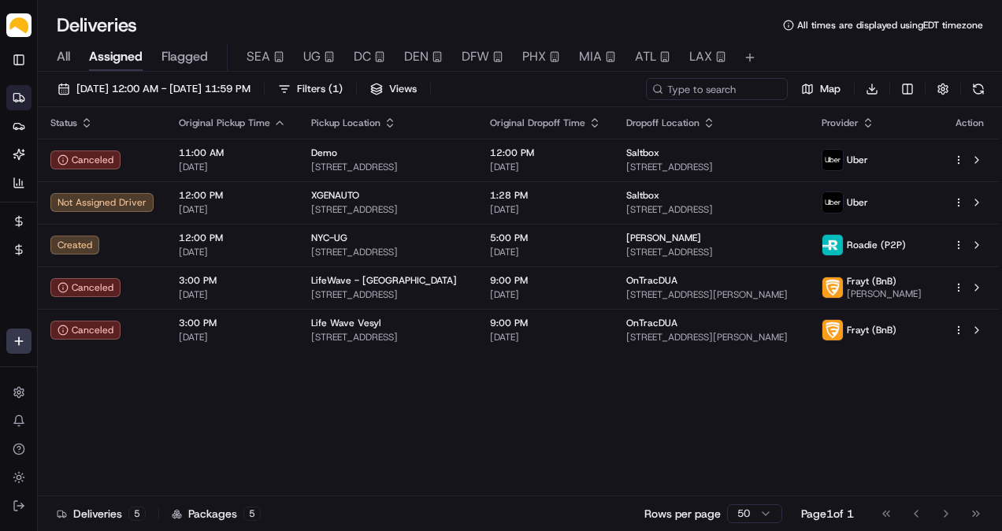
click at [69, 51] on span "All" at bounding box center [63, 56] width 13 height 19
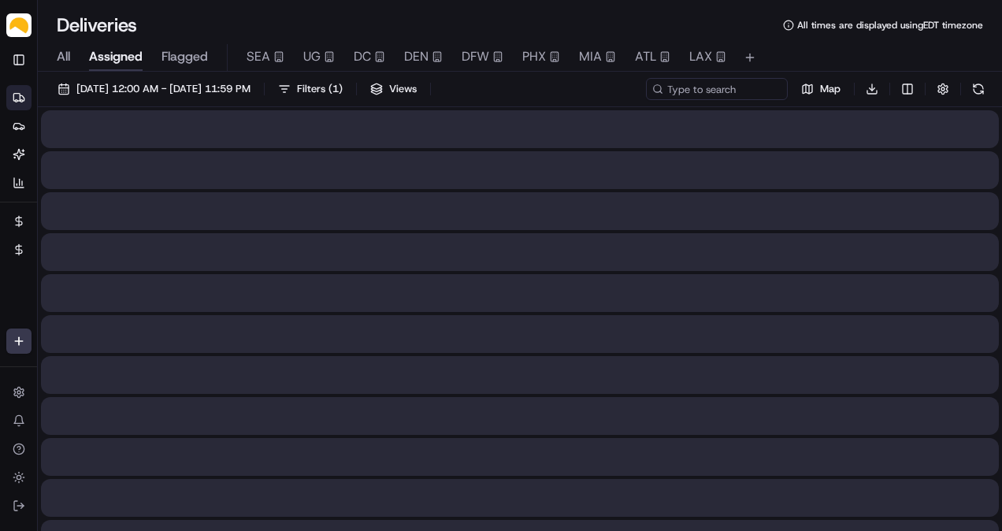
click at [105, 51] on span "Assigned" at bounding box center [116, 56] width 54 height 19
